Goal: Task Accomplishment & Management: Manage account settings

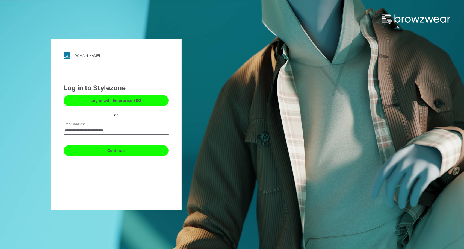
click at [112, 151] on button "Continue" at bounding box center [116, 150] width 105 height 11
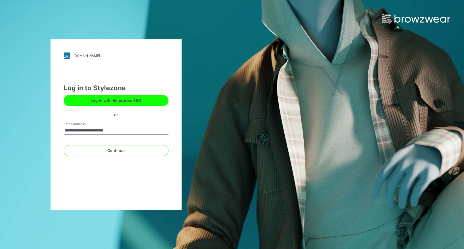
click at [116, 102] on button "Log in with Enterprise SSO" at bounding box center [116, 100] width 105 height 11
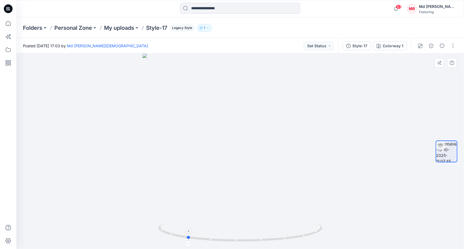
drag, startPoint x: 258, startPoint y: 242, endPoint x: 205, endPoint y: 236, distance: 53.8
click at [205, 236] on icon at bounding box center [240, 232] width 165 height 20
drag, startPoint x: 258, startPoint y: 241, endPoint x: 166, endPoint y: 235, distance: 91.9
click at [147, 234] on div at bounding box center [239, 150] width 447 height 195
drag, startPoint x: 246, startPoint y: 242, endPoint x: 244, endPoint y: 239, distance: 3.9
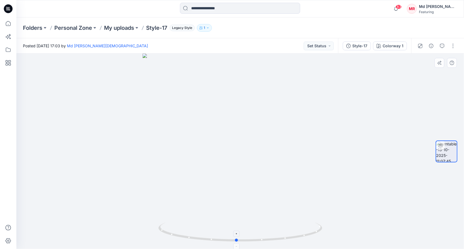
click at [244, 239] on icon at bounding box center [240, 232] width 165 height 20
click at [122, 26] on p "My uploads" at bounding box center [119, 28] width 30 height 8
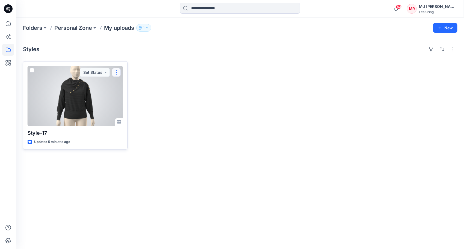
click at [117, 71] on button "button" at bounding box center [116, 72] width 9 height 9
click at [135, 125] on p "Move to" at bounding box center [130, 125] width 15 height 6
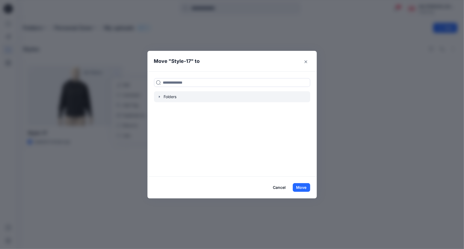
click at [160, 97] on icon "button" at bounding box center [159, 96] width 4 height 4
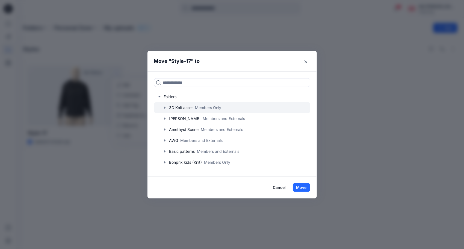
click at [164, 108] on icon "button" at bounding box center [164, 108] width 1 height 2
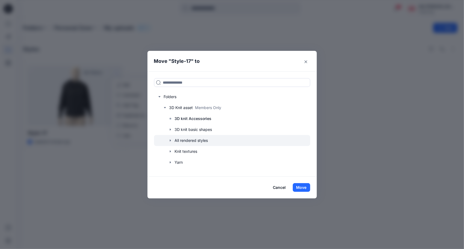
click at [170, 140] on icon "button" at bounding box center [169, 140] width 1 height 2
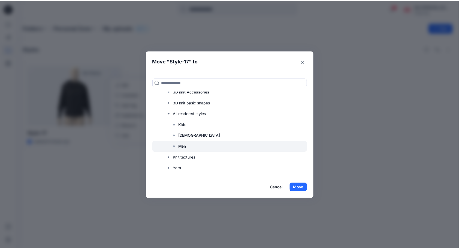
scroll to position [27, 0]
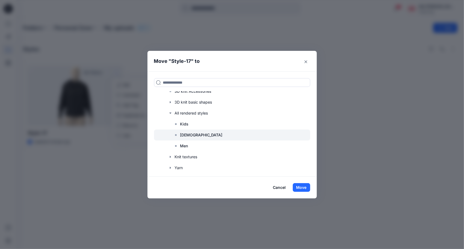
click at [187, 135] on p "[DEMOGRAPHIC_DATA]" at bounding box center [201, 135] width 42 height 7
click at [304, 186] on button "Move" at bounding box center [300, 187] width 17 height 9
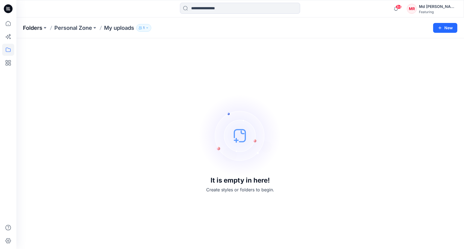
click at [39, 28] on p "Folders" at bounding box center [32, 28] width 19 height 8
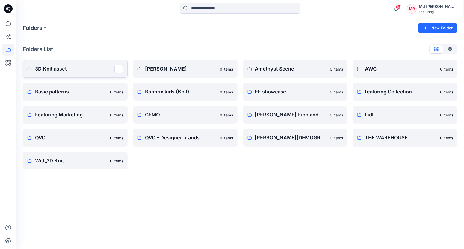
click at [51, 68] on p "3D Knit asset" at bounding box center [74, 69] width 79 height 8
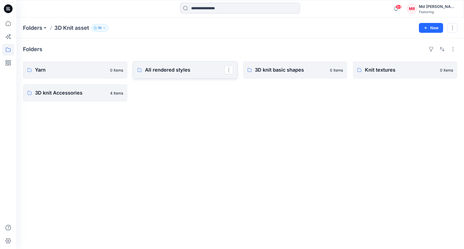
click at [189, 73] on link "All rendered styles" at bounding box center [185, 69] width 104 height 17
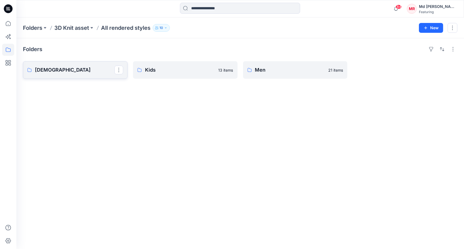
click at [66, 69] on p "[DEMOGRAPHIC_DATA]" at bounding box center [74, 70] width 79 height 8
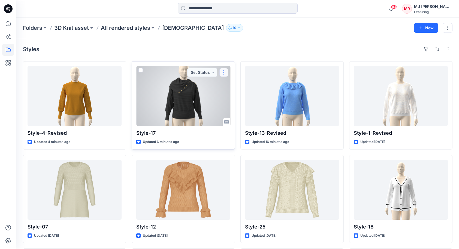
click at [224, 72] on button "button" at bounding box center [224, 72] width 9 height 9
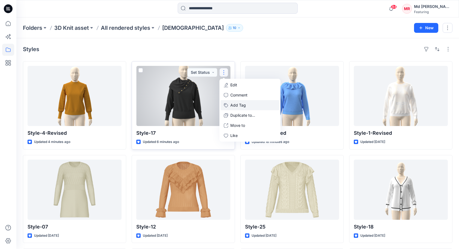
click at [242, 105] on button "Add Tag" at bounding box center [250, 105] width 59 height 10
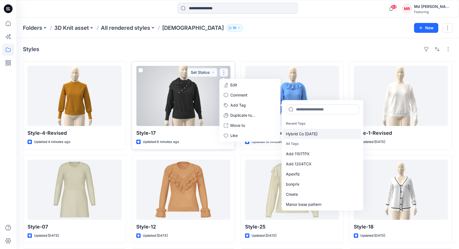
click at [304, 133] on div "Hybrid Co Oct25" at bounding box center [322, 134] width 79 height 10
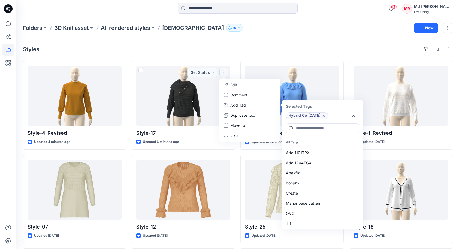
click at [224, 49] on div "Styles" at bounding box center [238, 49] width 430 height 9
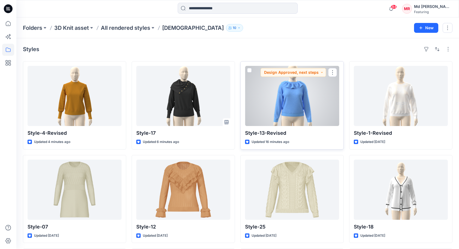
click at [292, 92] on div at bounding box center [292, 96] width 94 height 60
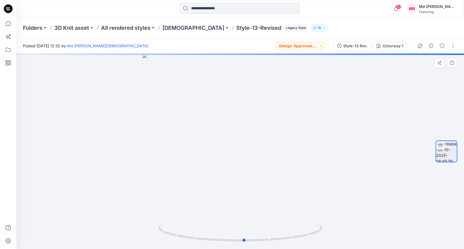
drag, startPoint x: 262, startPoint y: 241, endPoint x: 112, endPoint y: 201, distance: 154.5
click at [103, 226] on div at bounding box center [239, 150] width 447 height 195
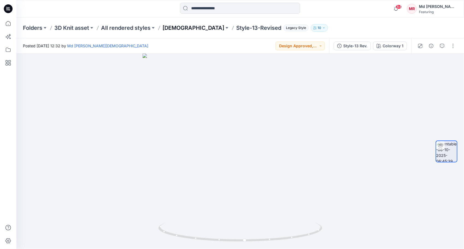
click at [166, 26] on p "[DEMOGRAPHIC_DATA]" at bounding box center [193, 28] width 62 height 8
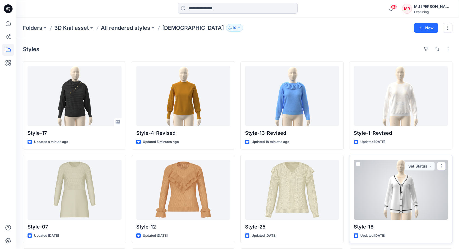
click at [413, 199] on div at bounding box center [401, 189] width 94 height 60
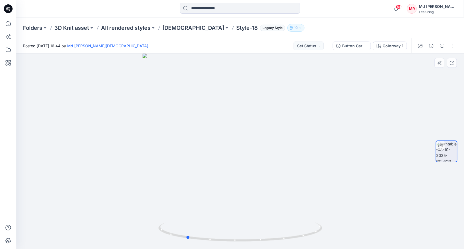
drag, startPoint x: 241, startPoint y: 242, endPoint x: 350, endPoint y: 238, distance: 109.8
click at [350, 238] on div at bounding box center [239, 150] width 447 height 195
click at [121, 29] on p "All rendered styles" at bounding box center [125, 28] width 49 height 8
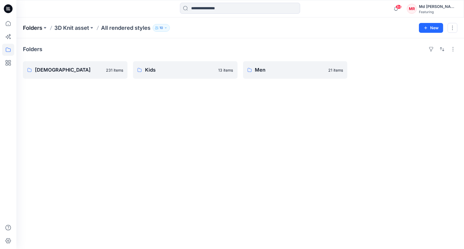
click at [38, 27] on p "Folders" at bounding box center [32, 28] width 19 height 8
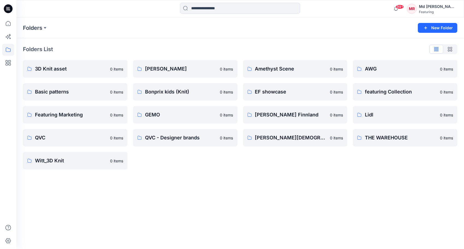
click at [259, 205] on div "Folders New Folder Folders List 3D Knit asset 0 items Basic patterns 0 items Fe…" at bounding box center [239, 132] width 447 height 231
click at [234, 177] on div "Folders New Folder Folders List 3D Knit asset 0 items Basic patterns 0 items Fe…" at bounding box center [239, 132] width 447 height 231
